Goal: Find contact information: Find contact information

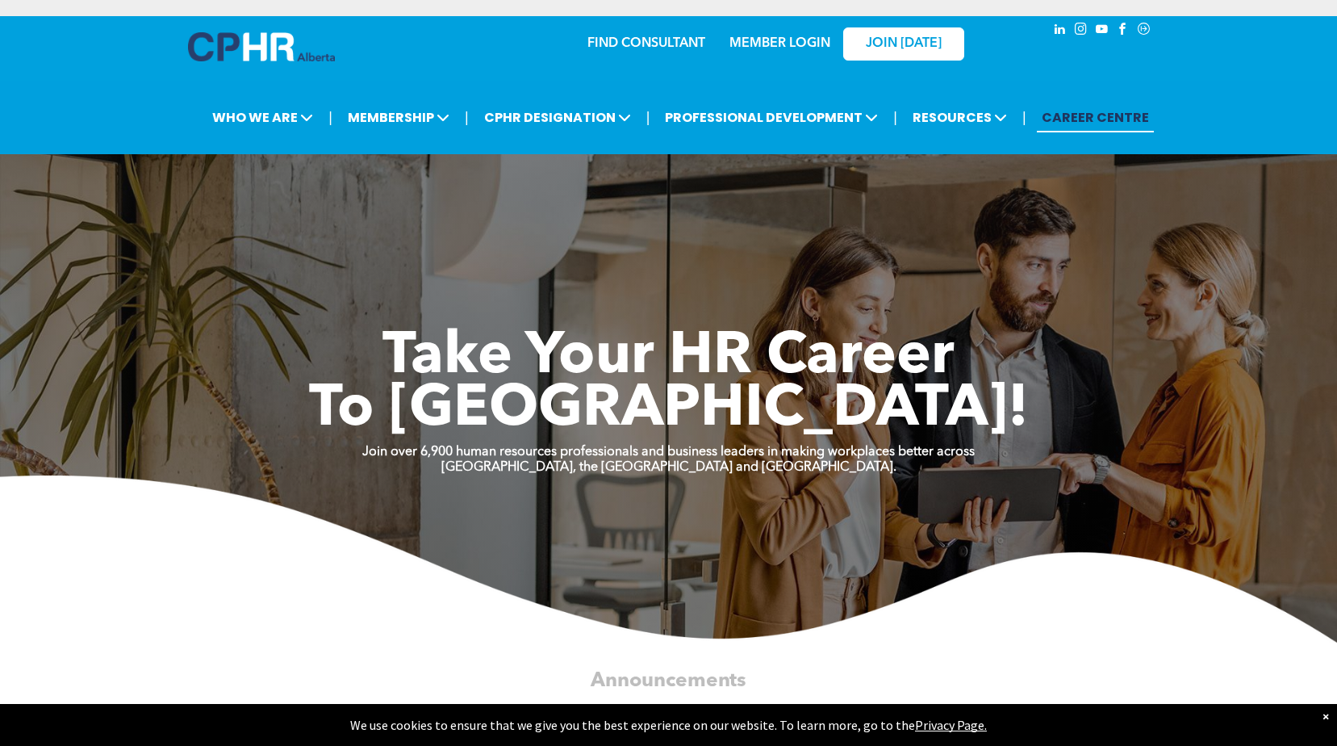
click at [1327, 712] on div "×" at bounding box center [1326, 716] width 6 height 16
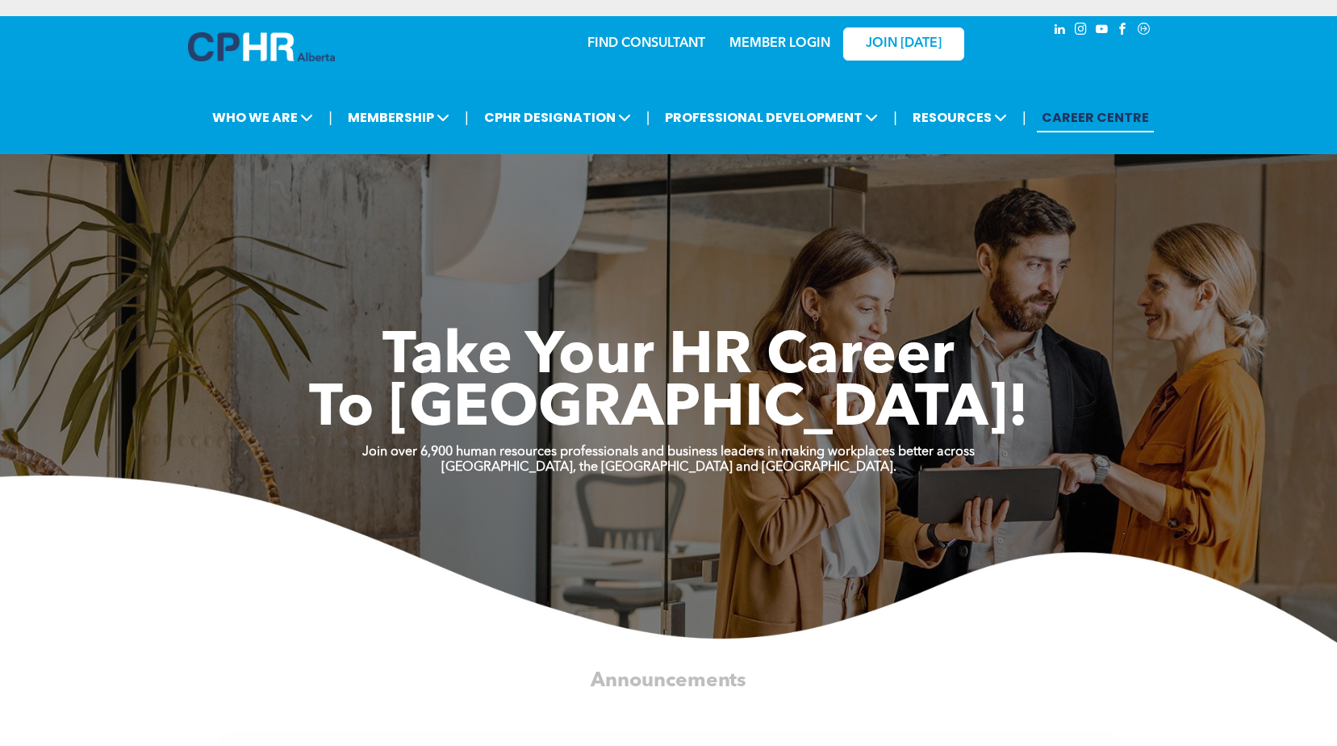
click at [1324, 745] on div "×" at bounding box center [1326, 758] width 6 height 16
click at [603, 279] on div "Take Your HR Career To New Heights!" at bounding box center [669, 344] width 968 height 186
click at [765, 188] on div "Take Your HR Career To New Heights! Join over 6,900 human resources professiona…" at bounding box center [668, 366] width 1337 height 553
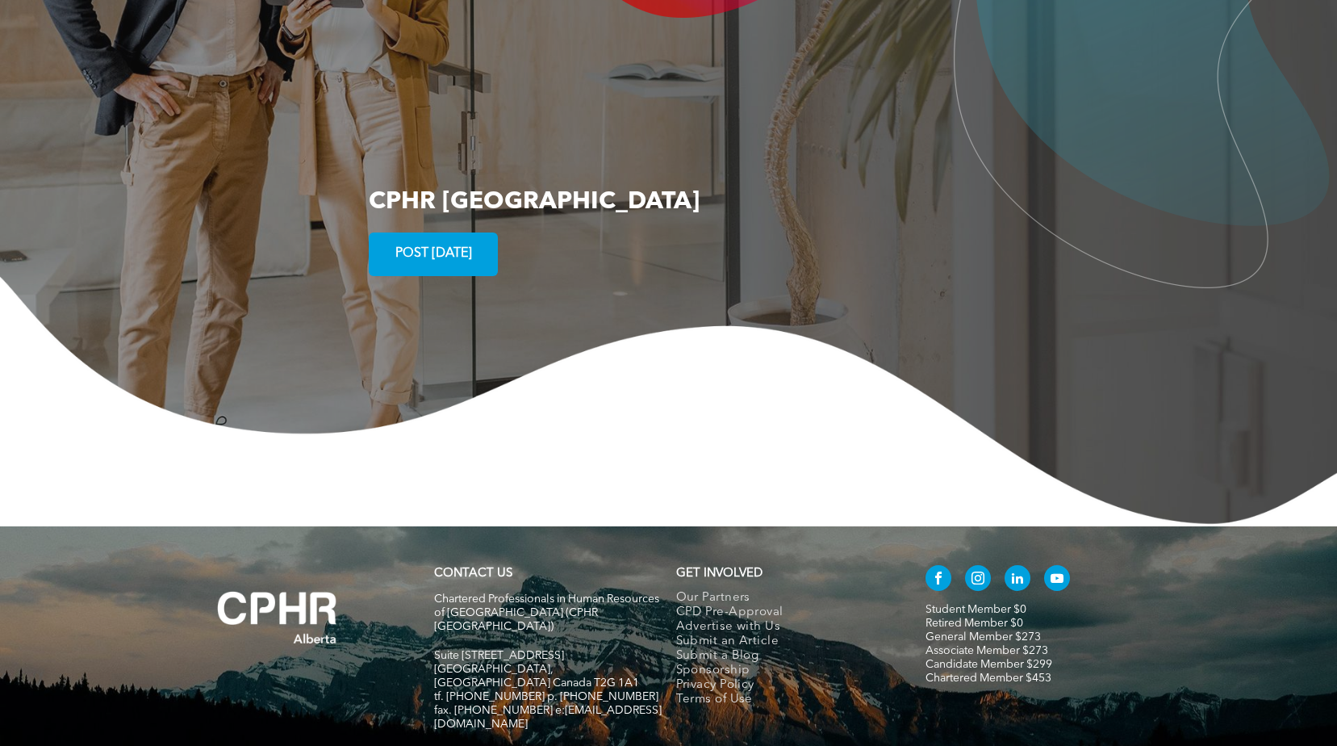
scroll to position [2890, 0]
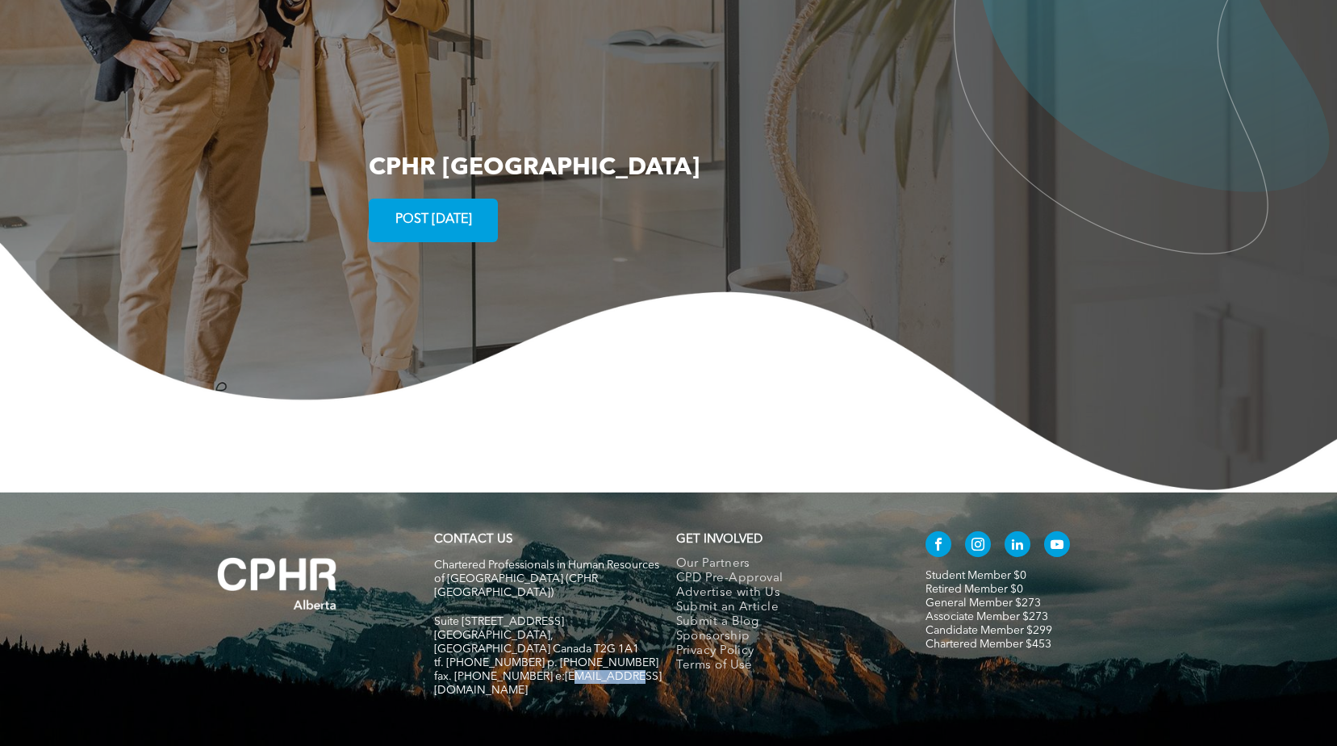
drag, startPoint x: 620, startPoint y: 591, endPoint x: 559, endPoint y: 592, distance: 60.5
click at [559, 670] on h5 "fax. [PHONE_NUMBER] e:[EMAIL_ADDRESS][DOMAIN_NAME]" at bounding box center [548, 683] width 228 height 27
drag, startPoint x: 559, startPoint y: 592, endPoint x: 609, endPoint y: 612, distance: 53.7
click at [609, 612] on div "CONTACT US Chartered Professionals in Human Resources of Alberta (CPHR Alberta)…" at bounding box center [548, 622] width 242 height 195
drag, startPoint x: 617, startPoint y: 592, endPoint x: 540, endPoint y: 590, distance: 76.7
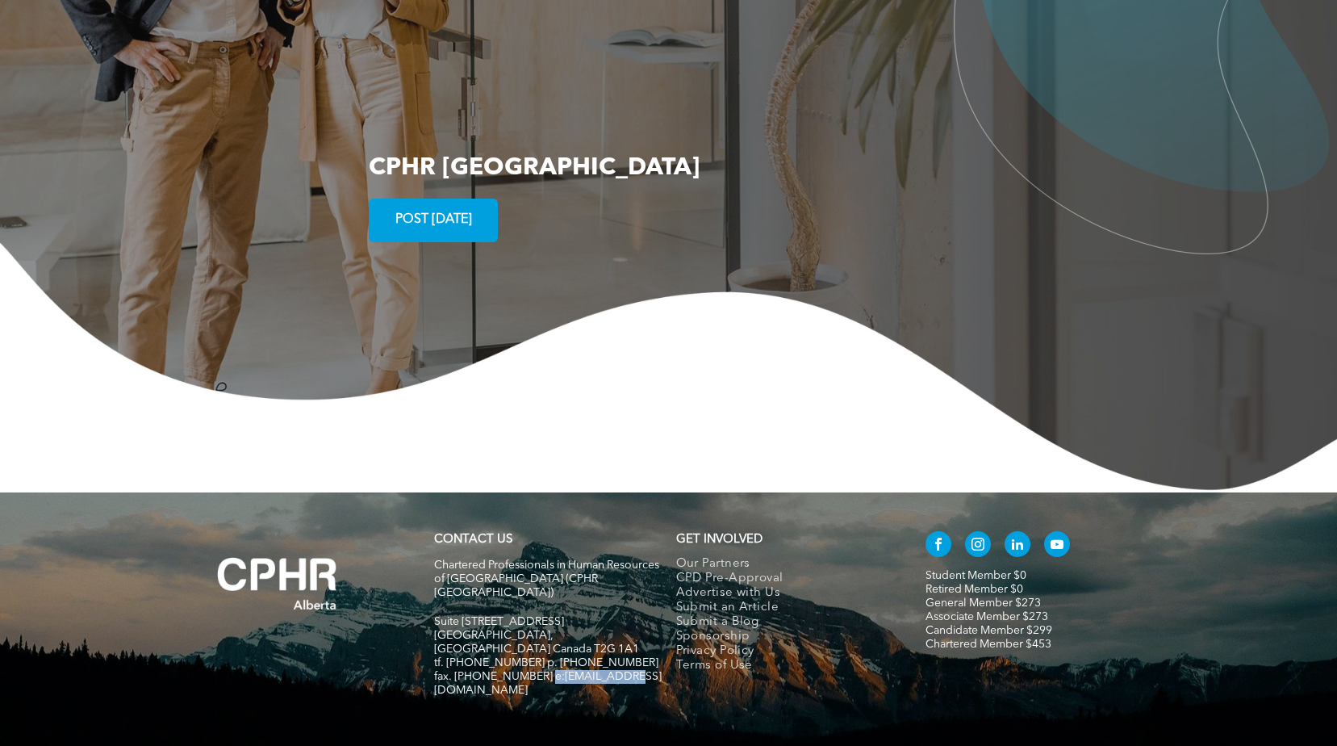
click at [540, 671] on span "fax. [PHONE_NUMBER] e:[EMAIL_ADDRESS][DOMAIN_NAME]" at bounding box center [548, 683] width 228 height 25
drag, startPoint x: 540, startPoint y: 590, endPoint x: 556, endPoint y: 589, distance: 16.2
copy span "info@cphrab.ca"
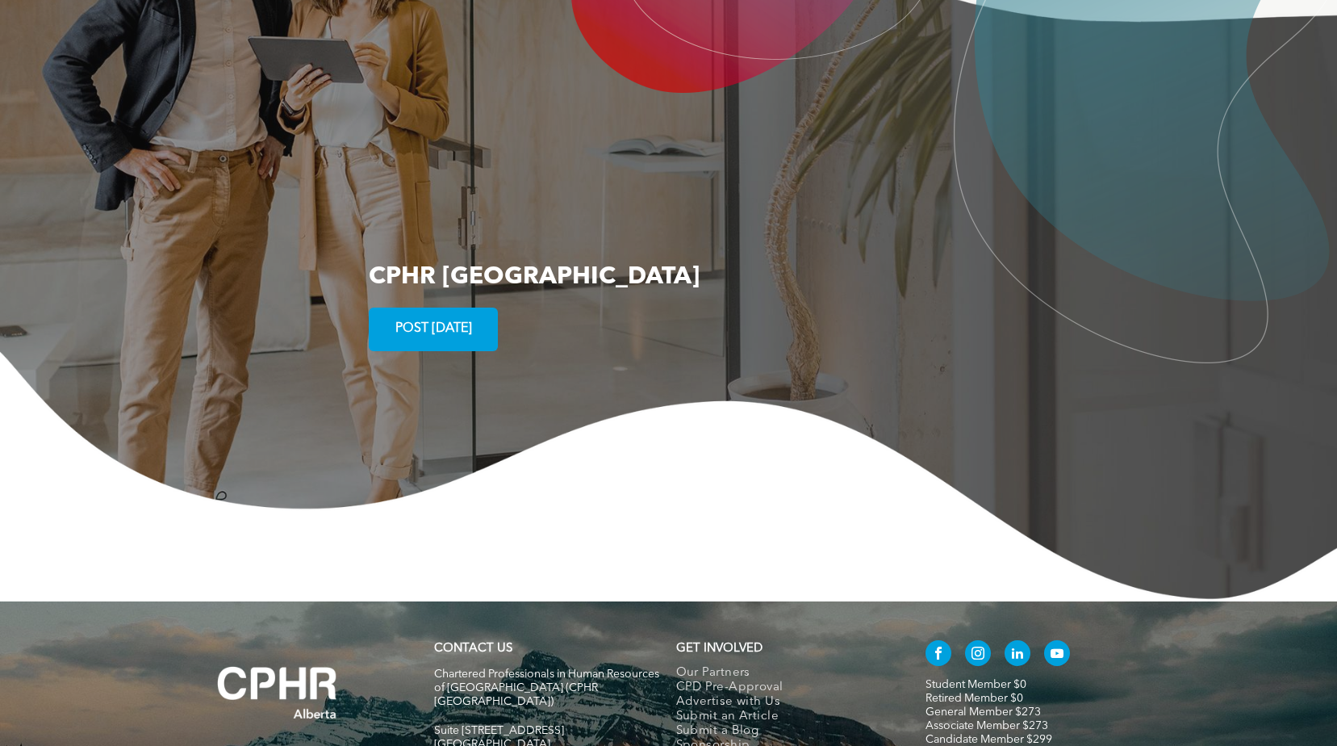
scroll to position [2890, 0]
